Goal: Information Seeking & Learning: Learn about a topic

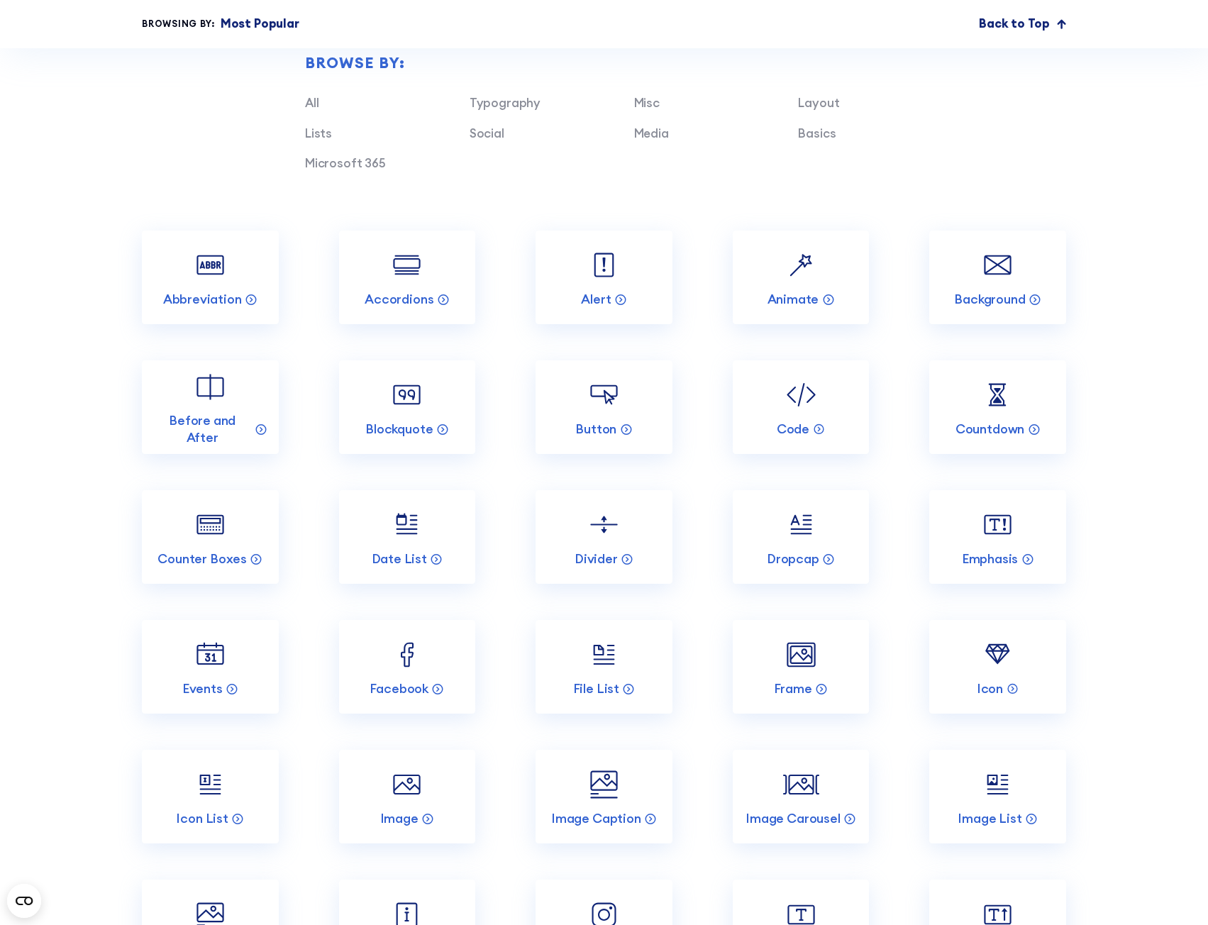
scroll to position [1206, 0]
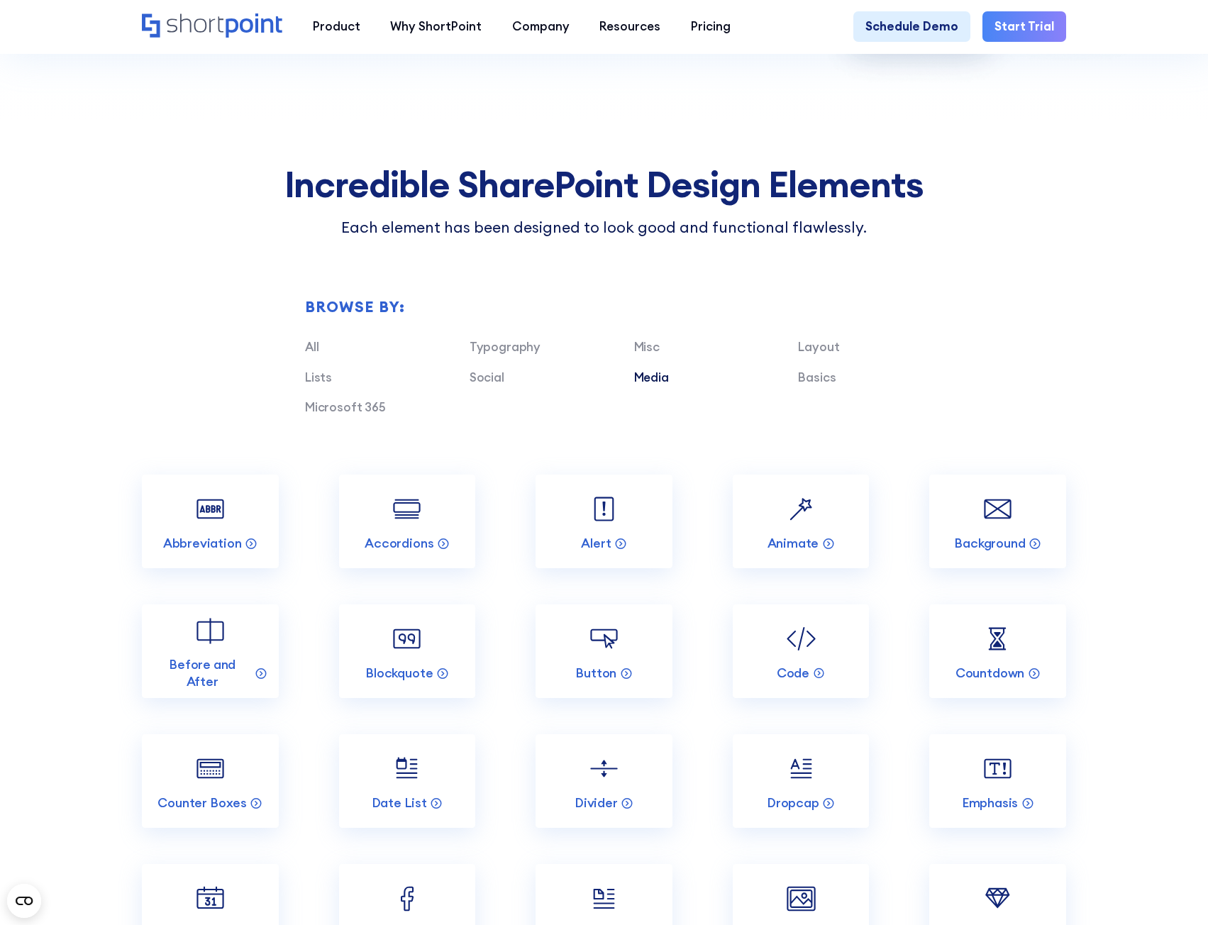
click at [671, 387] on div "Media" at bounding box center [716, 378] width 165 height 18
click at [663, 385] on link "Media" at bounding box center [651, 378] width 35 height 16
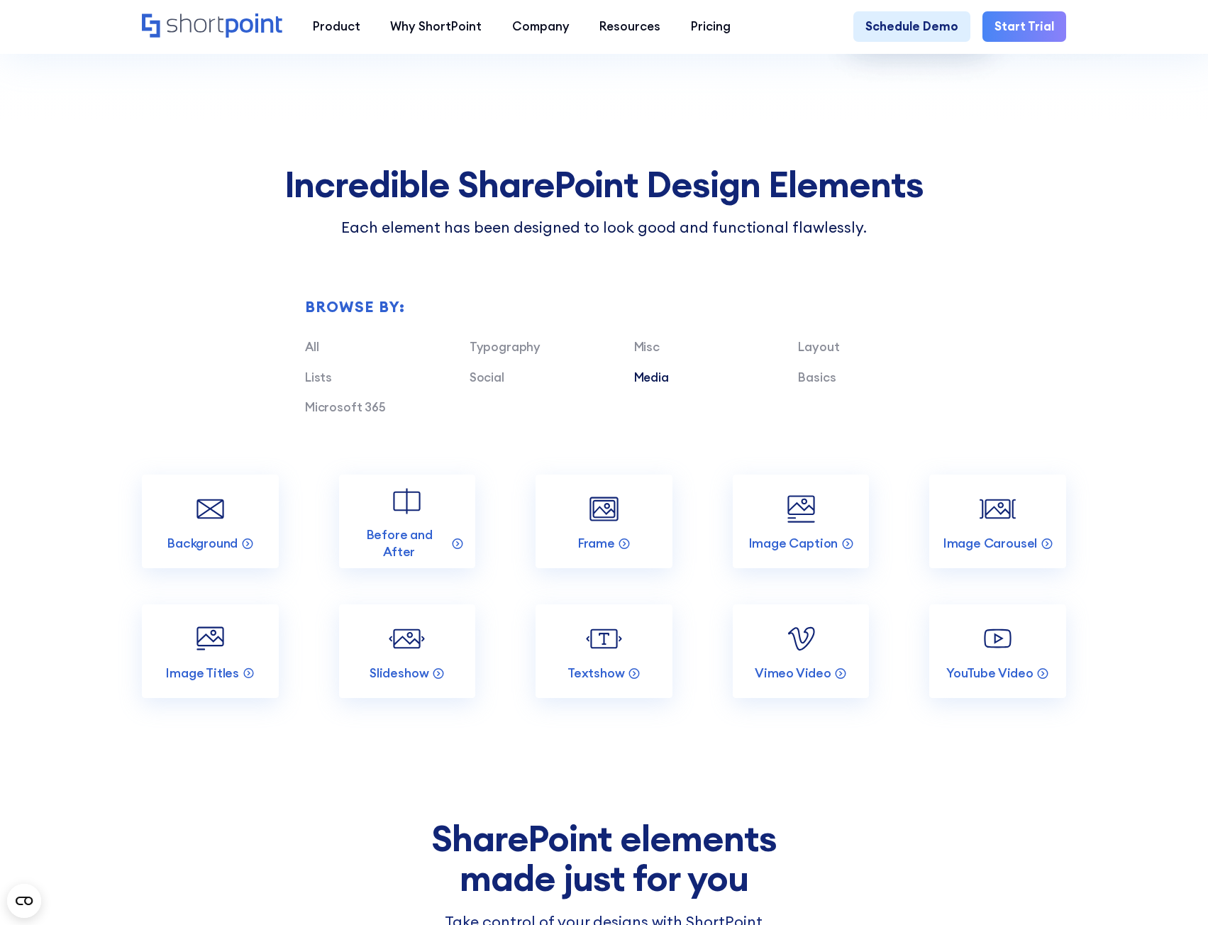
click at [1088, 354] on section "Incredible SharePoint Design Elements Each element has been designed to look go…" at bounding box center [604, 469] width 1208 height 700
click at [1047, 431] on div "Browse by: All Typography Misc Layout Lists Social Media Basics Microsoft 365" at bounding box center [604, 357] width 925 height 236
click at [1123, 776] on section "Incredible SharePoint Design Elements Each element has been designed to look go…" at bounding box center [604, 469] width 1208 height 700
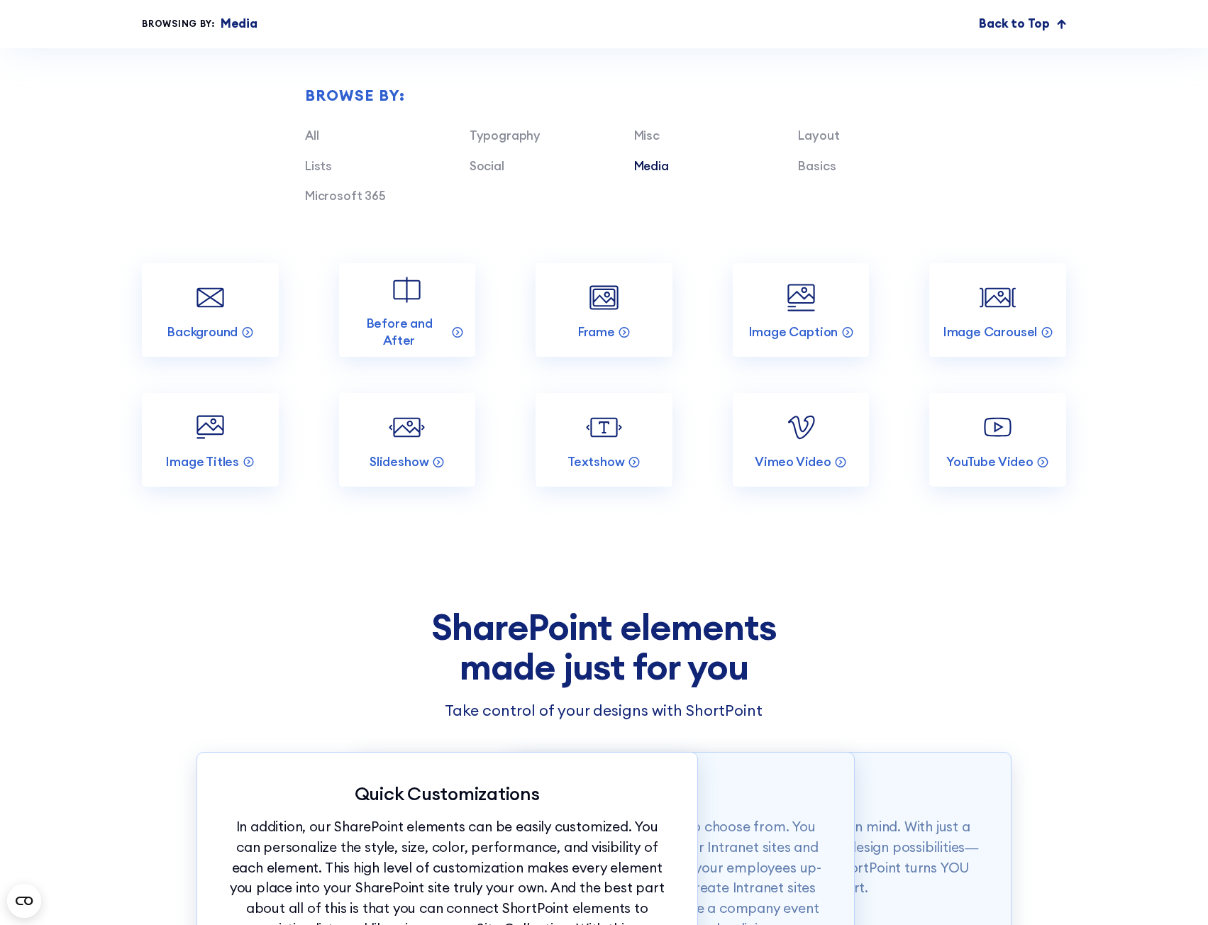
scroll to position [1419, 0]
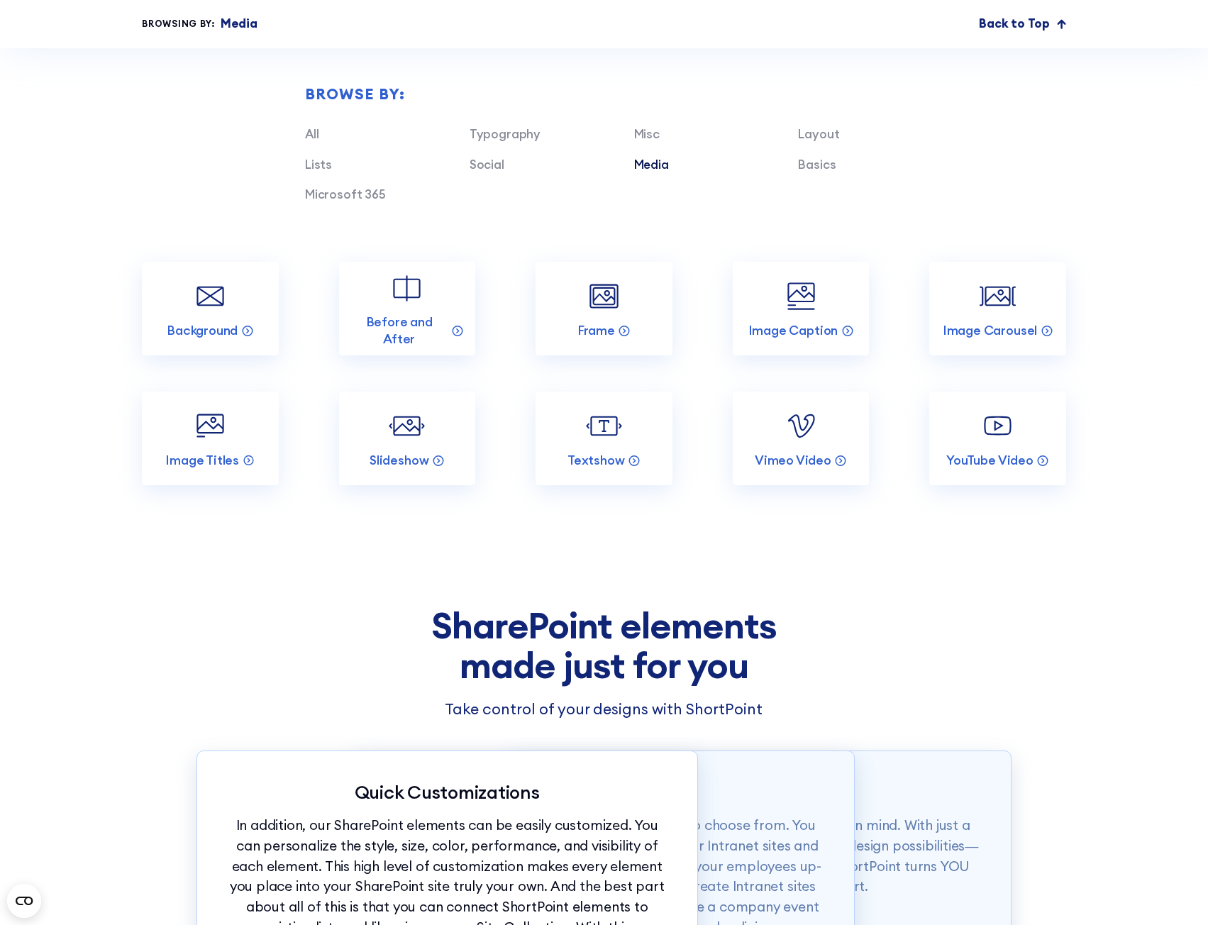
click at [1106, 248] on section "Incredible SharePoint Design Elements Each element has been designed to look go…" at bounding box center [604, 256] width 1208 height 700
click at [1120, 265] on section "Incredible SharePoint Design Elements Each element has been designed to look go…" at bounding box center [604, 256] width 1208 height 700
click at [305, 142] on link "All" at bounding box center [312, 134] width 14 height 16
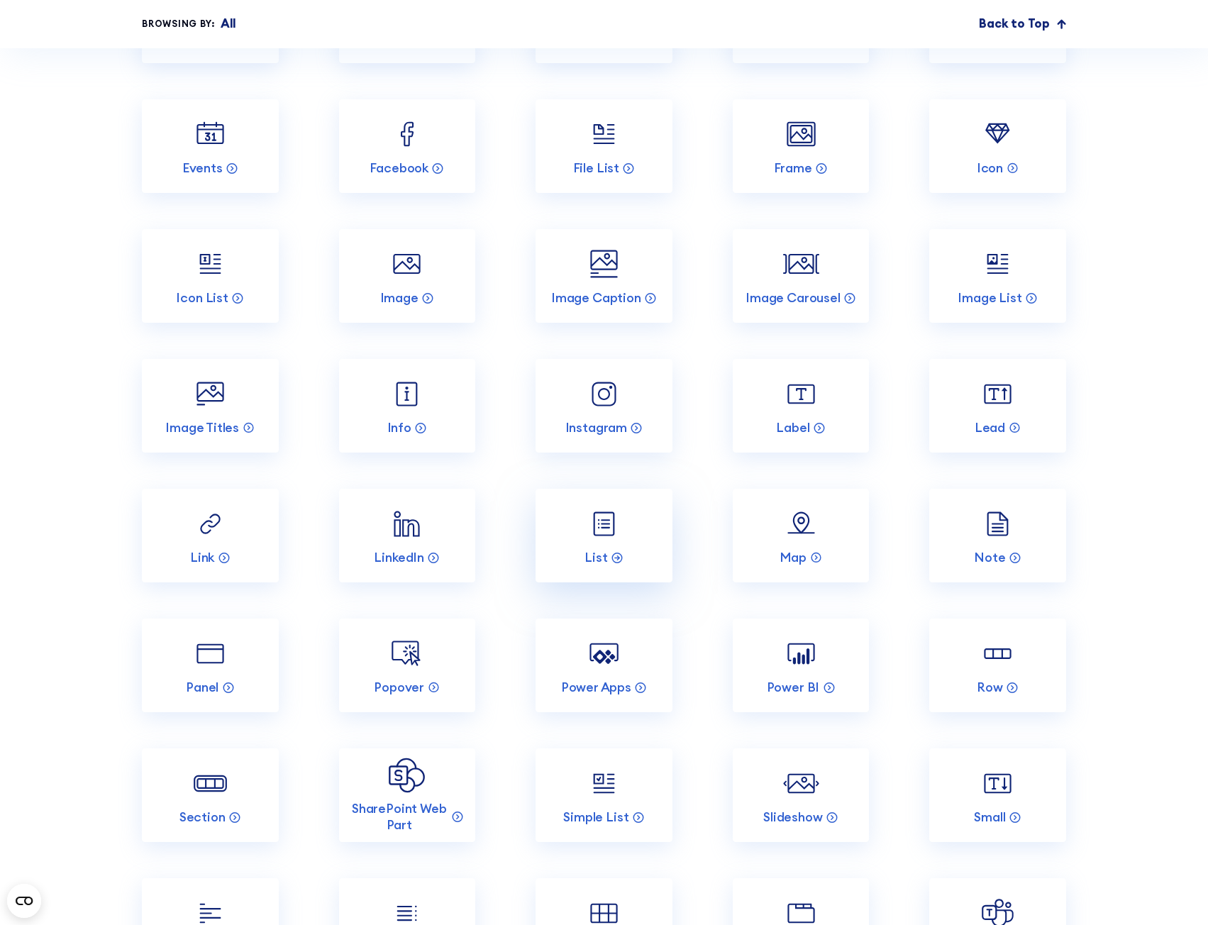
scroll to position [1987, 0]
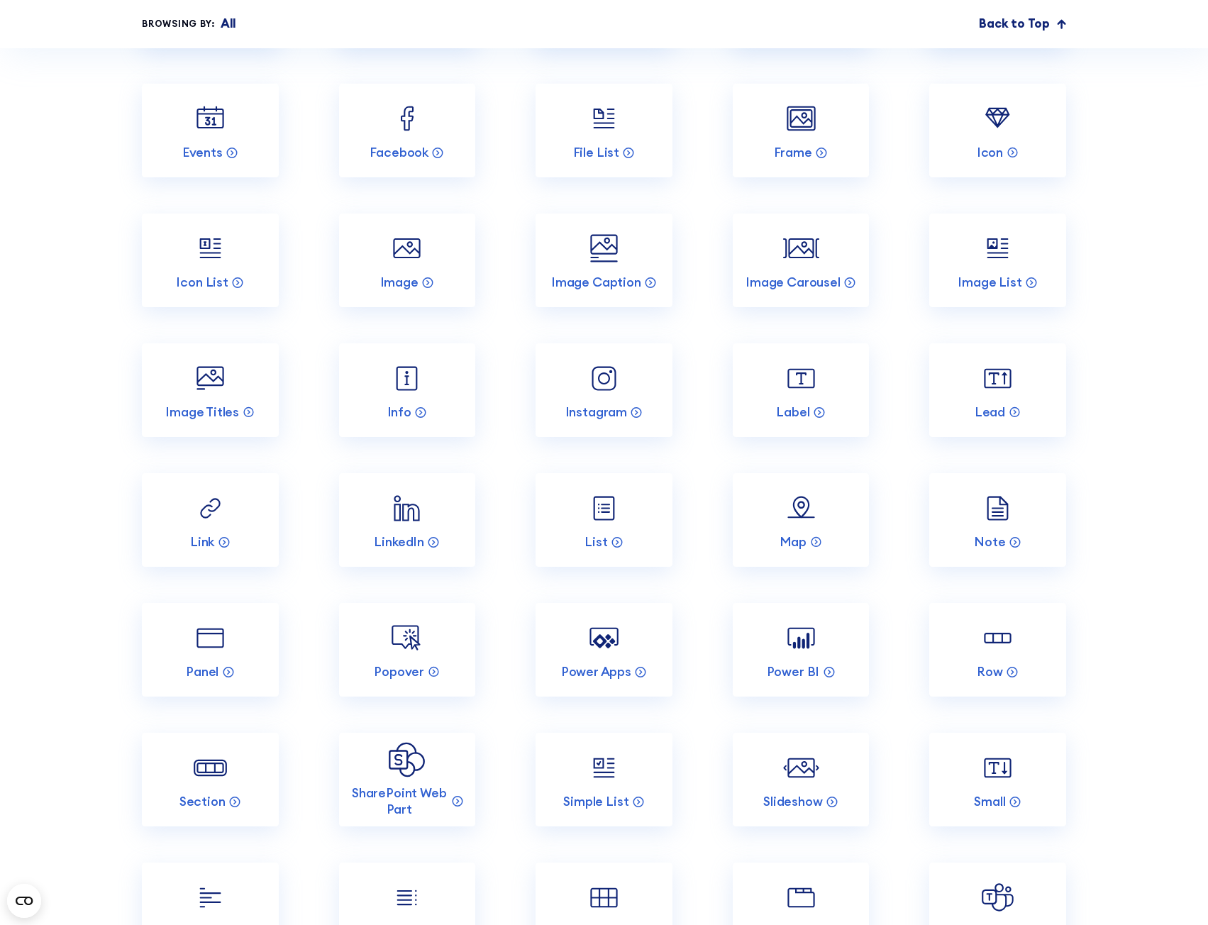
click at [1149, 305] on section "Incredible SharePoint Design Elements Each element has been designed to look go…" at bounding box center [604, 403] width 1208 height 2129
click at [410, 266] on img at bounding box center [407, 248] width 36 height 36
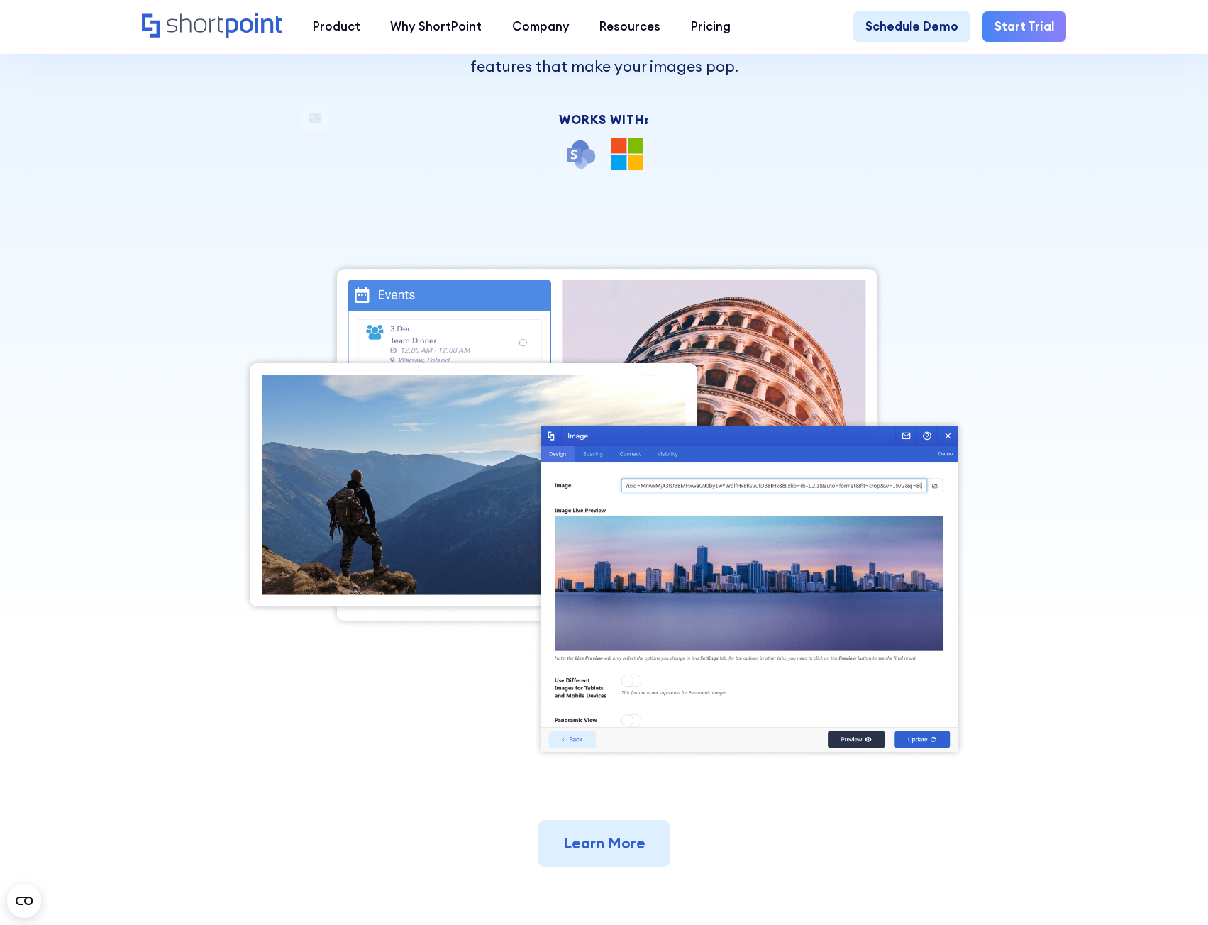
drag, startPoint x: 1152, startPoint y: 288, endPoint x: 1132, endPoint y: 289, distance: 19.2
click at [1145, 287] on div at bounding box center [604, 178] width 1208 height 925
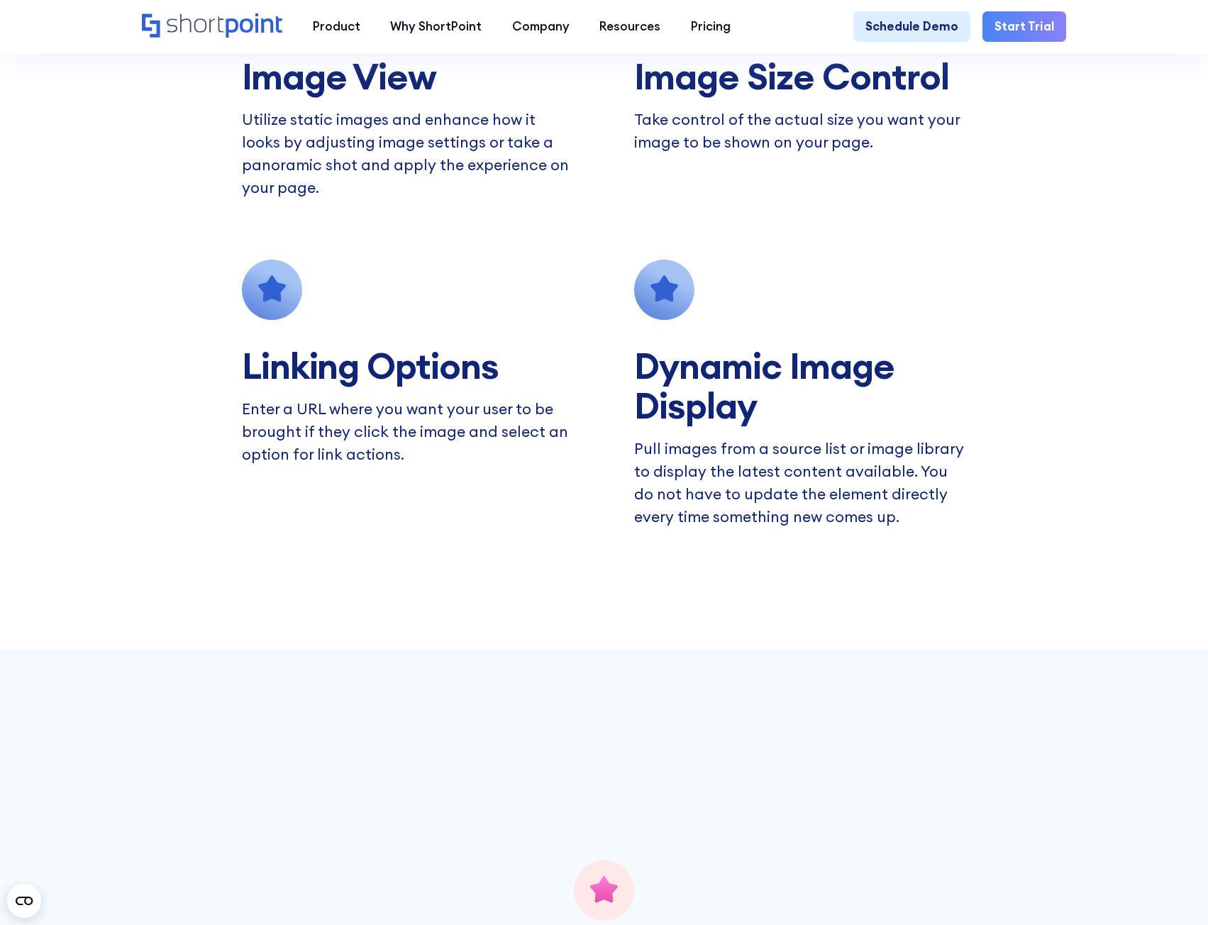
scroll to position [1419, 0]
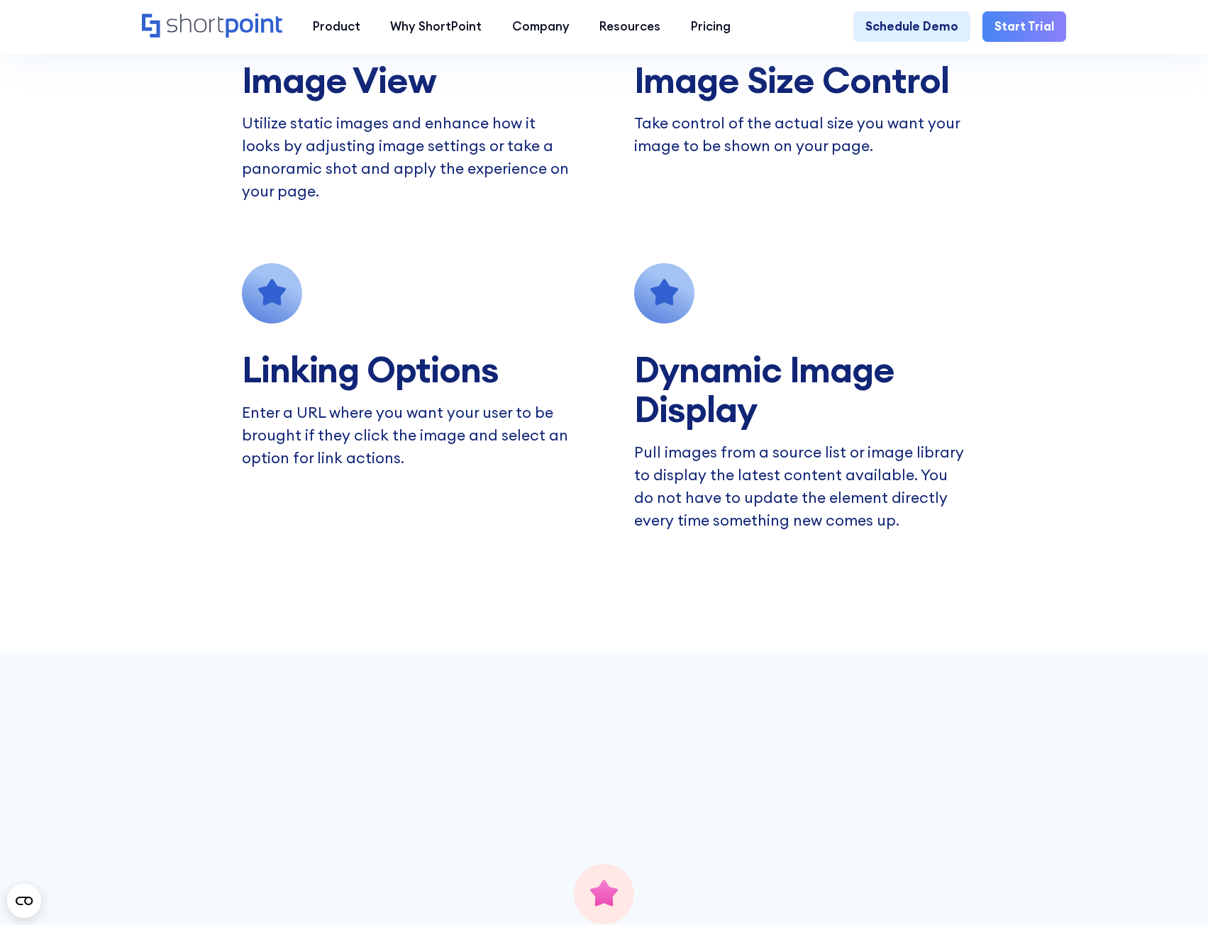
click at [966, 524] on p "Pull images from a source list or image library to display the latest content a…" at bounding box center [800, 486] width 332 height 91
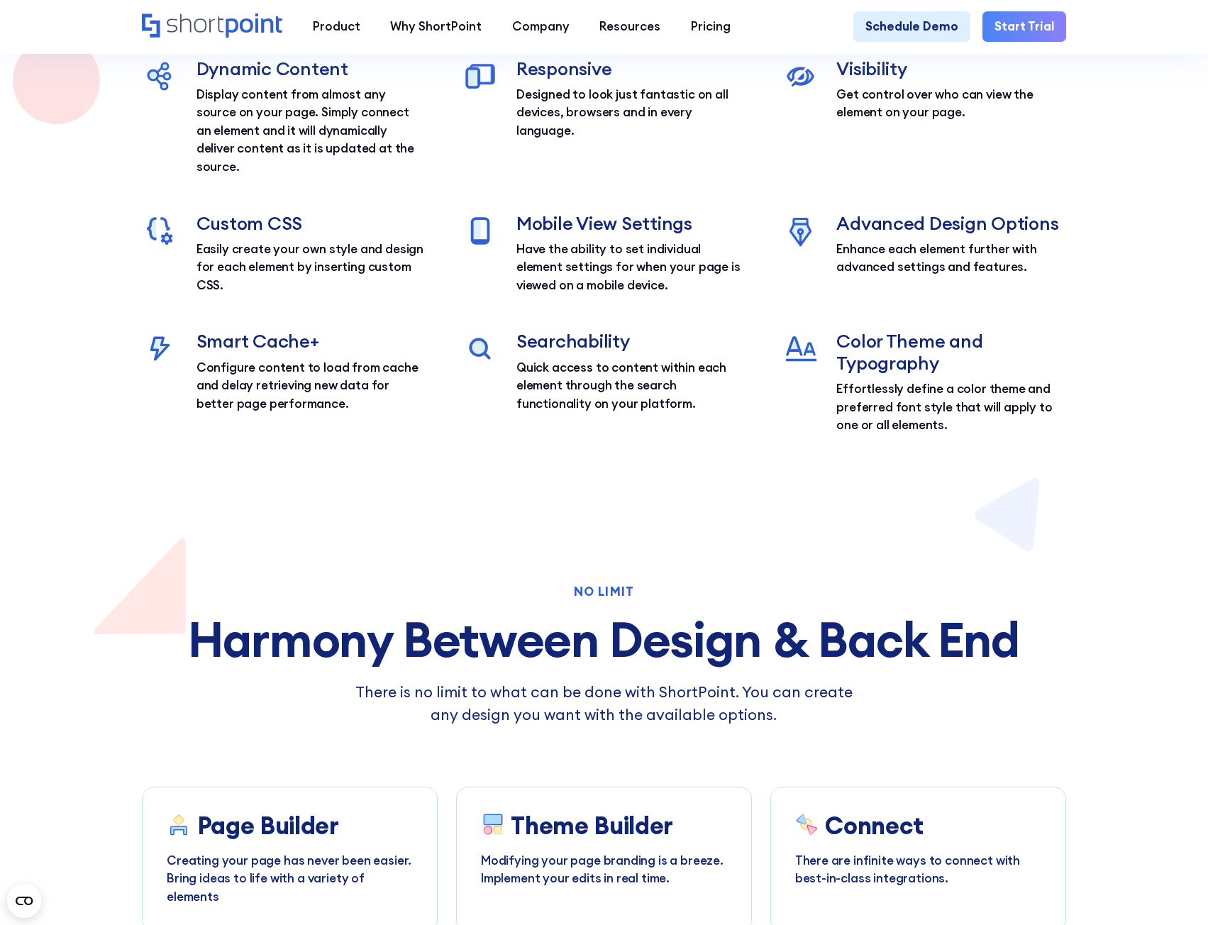
scroll to position [4257, 0]
drag, startPoint x: 592, startPoint y: 172, endPoint x: 551, endPoint y: 143, distance: 49.4
click at [552, 143] on div "Responsive Designed to look just fantastic on all devices, browsers and in ever…" at bounding box center [632, 118] width 230 height 118
click at [732, 210] on div "Dynamic Content Display content from almost any source on your page. Simply con…" at bounding box center [604, 247] width 925 height 377
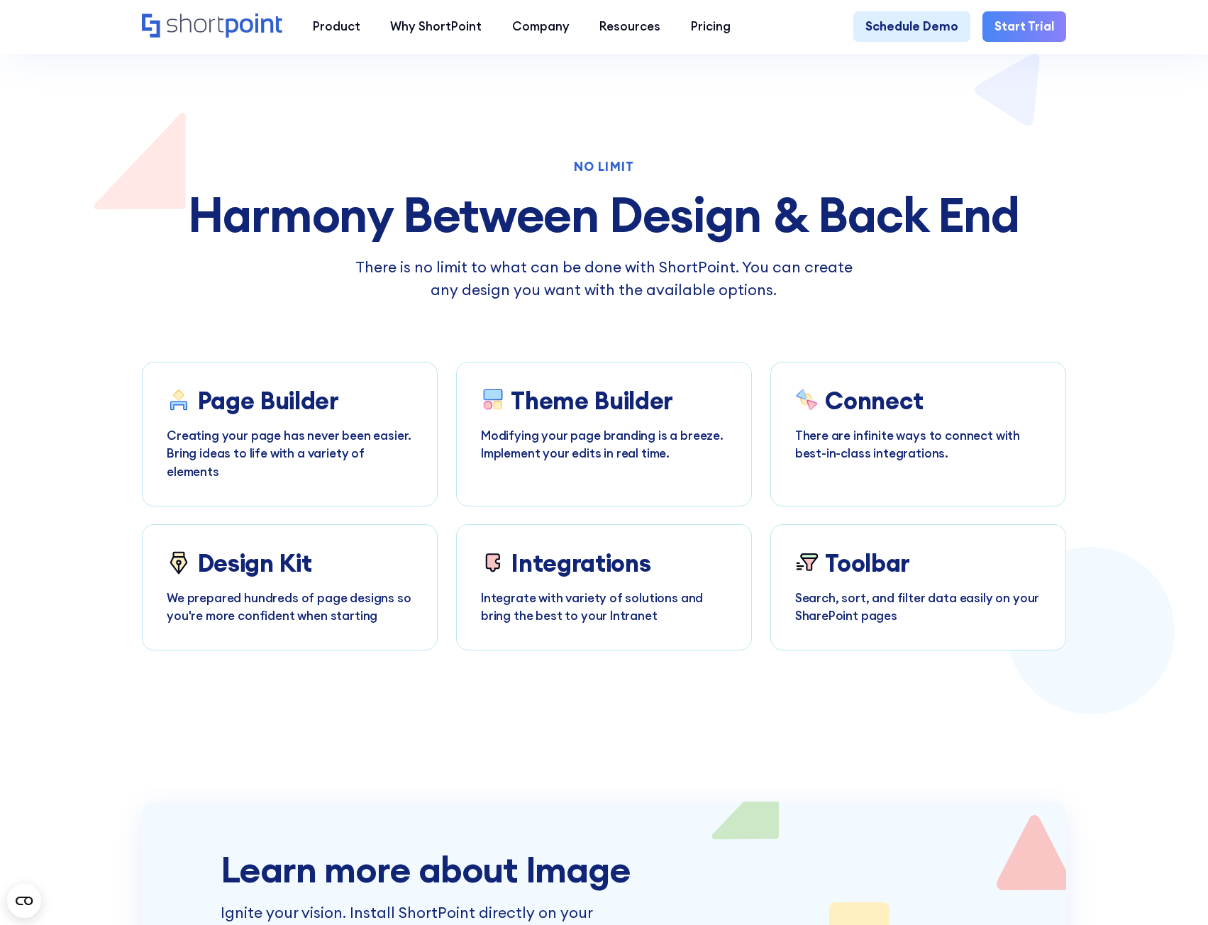
click at [1049, 287] on div "There is no limit to what can be done with ShortPoint. You can create any desig…" at bounding box center [604, 278] width 925 height 45
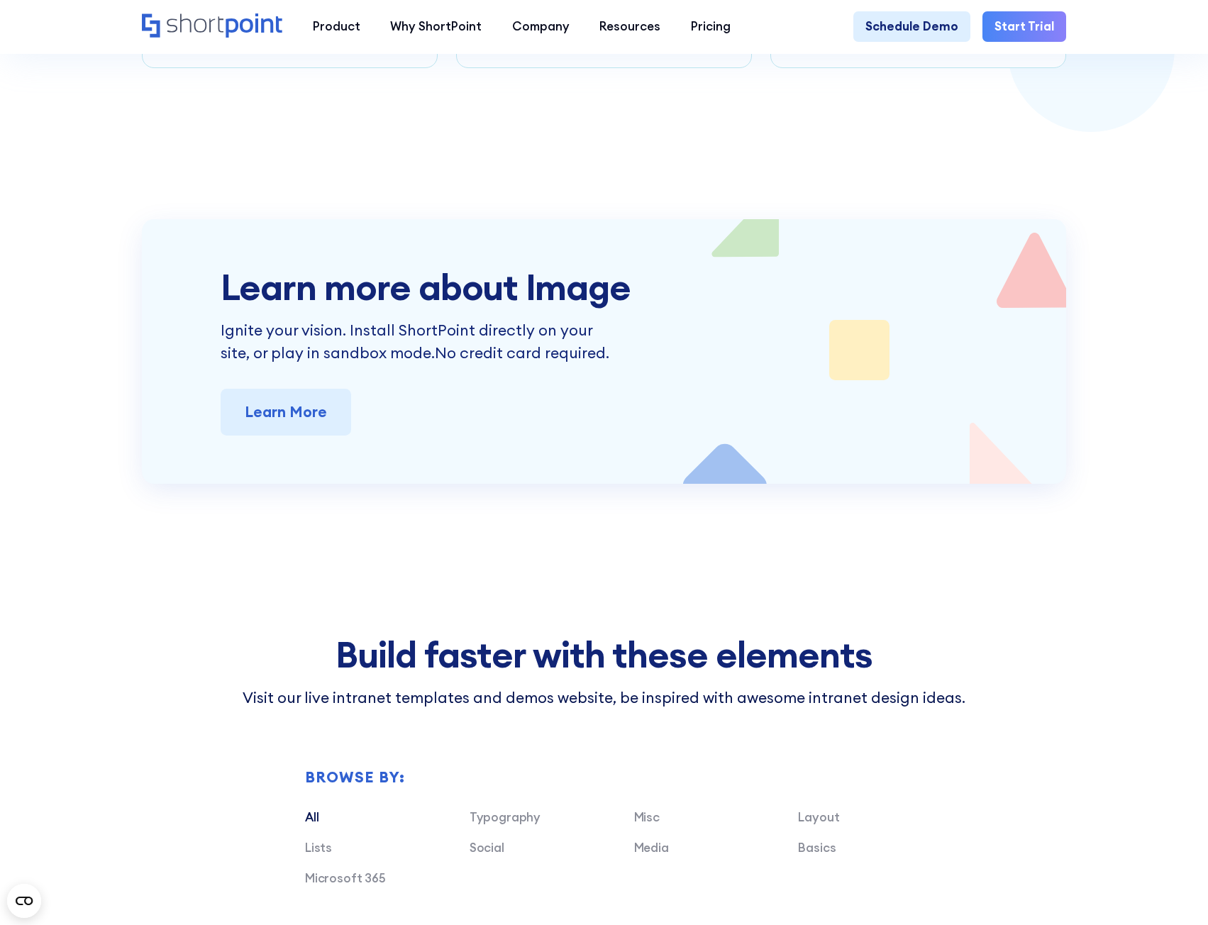
scroll to position [5534, 0]
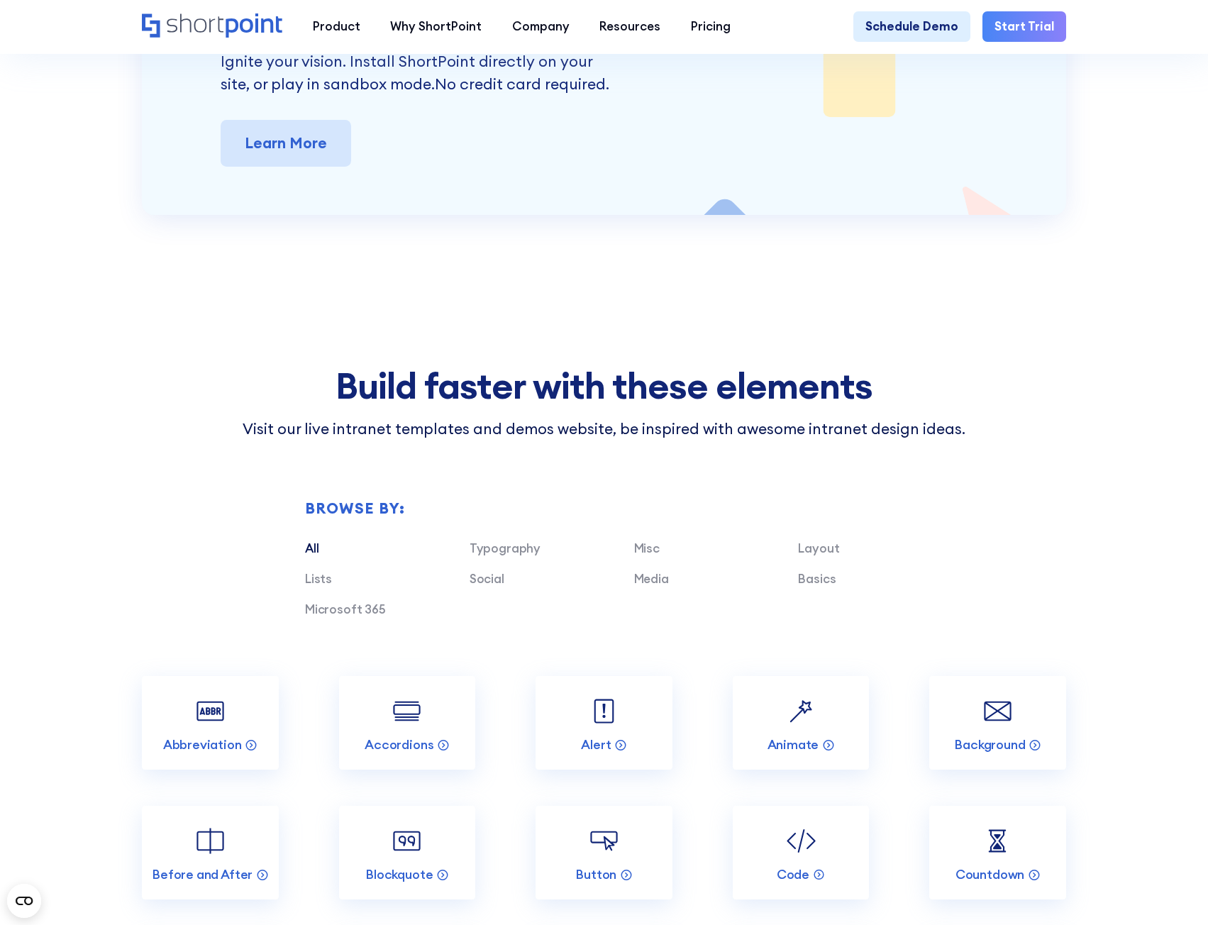
click at [294, 167] on link "Learn More" at bounding box center [286, 143] width 131 height 47
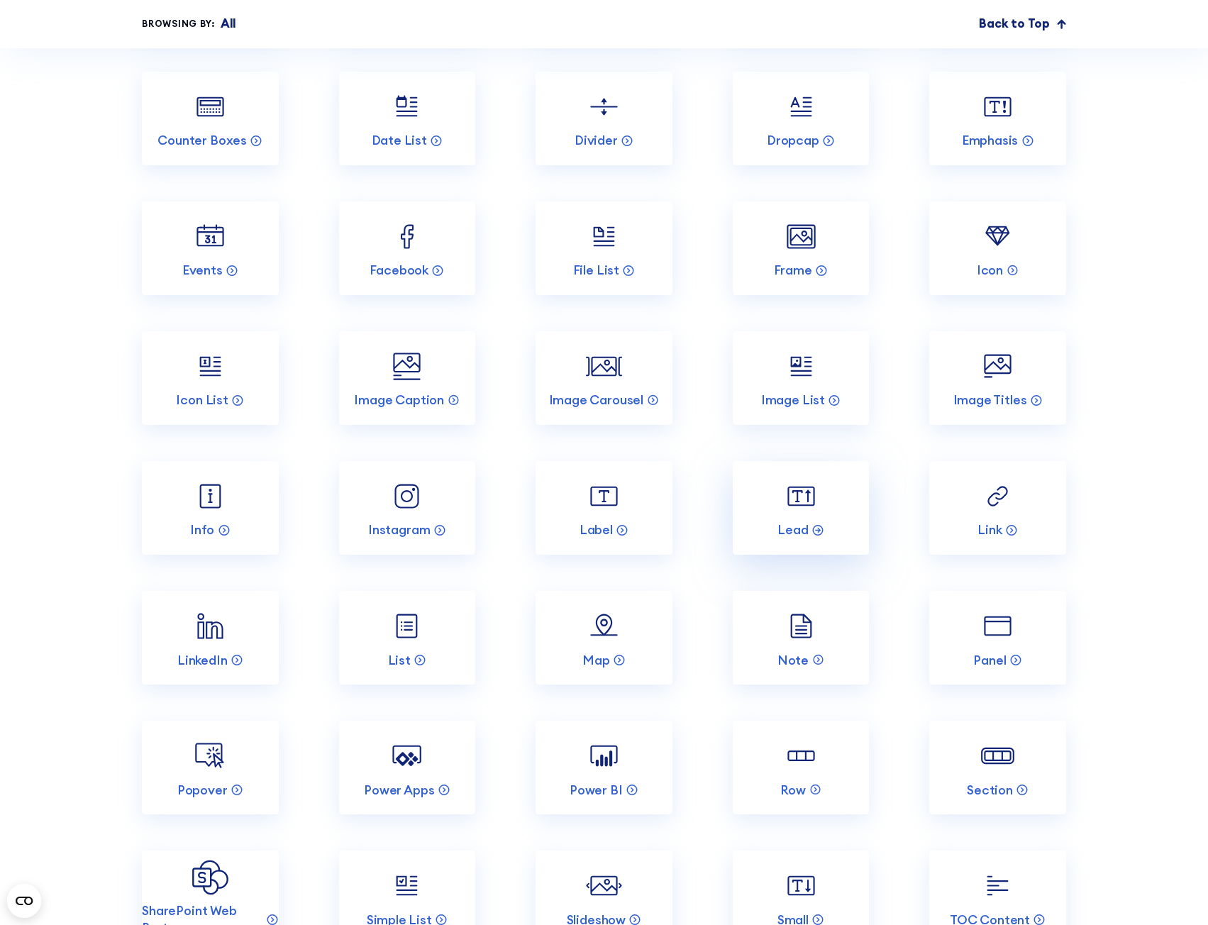
scroll to position [6457, 0]
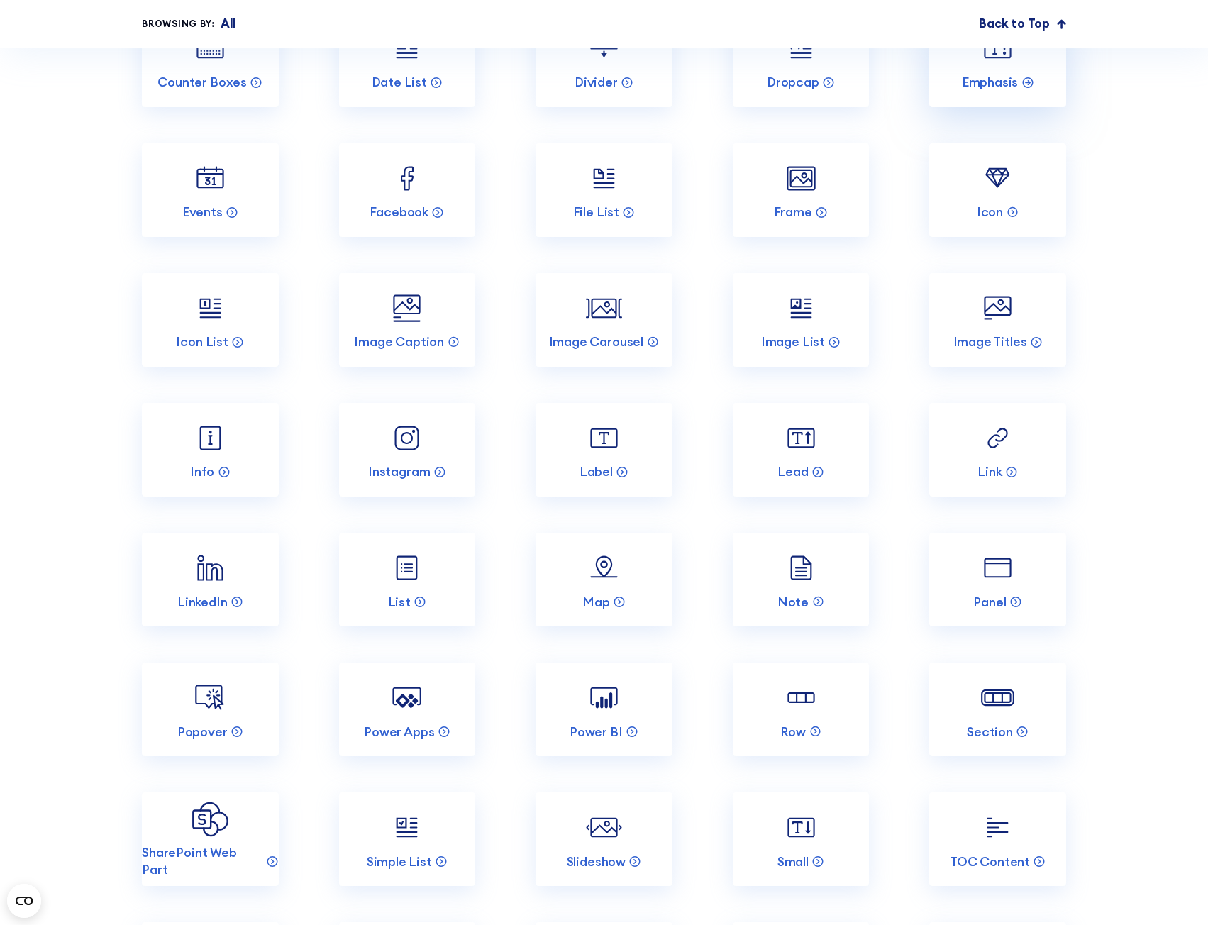
click at [998, 67] on img at bounding box center [998, 49] width 36 height 36
